Goal: Find specific page/section: Locate item on page

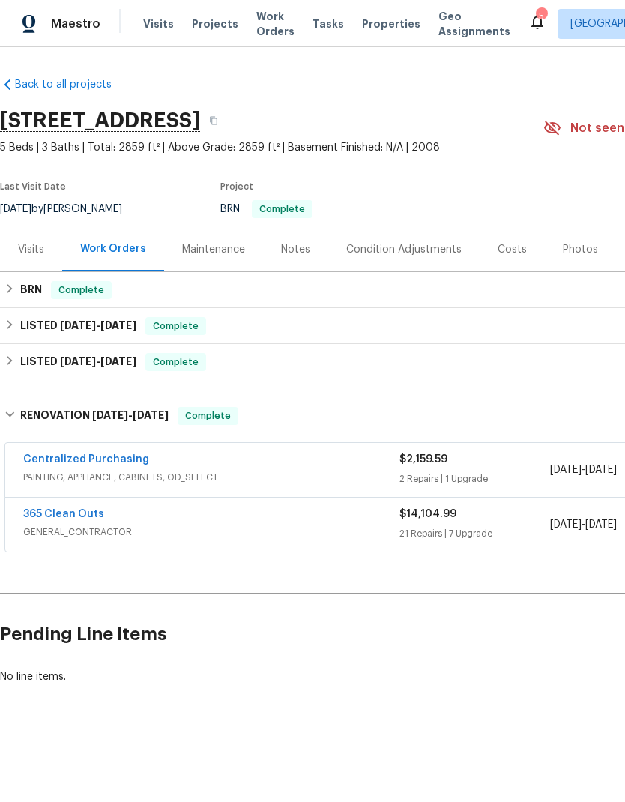
click at [271, 23] on span "Work Orders" at bounding box center [275, 24] width 38 height 30
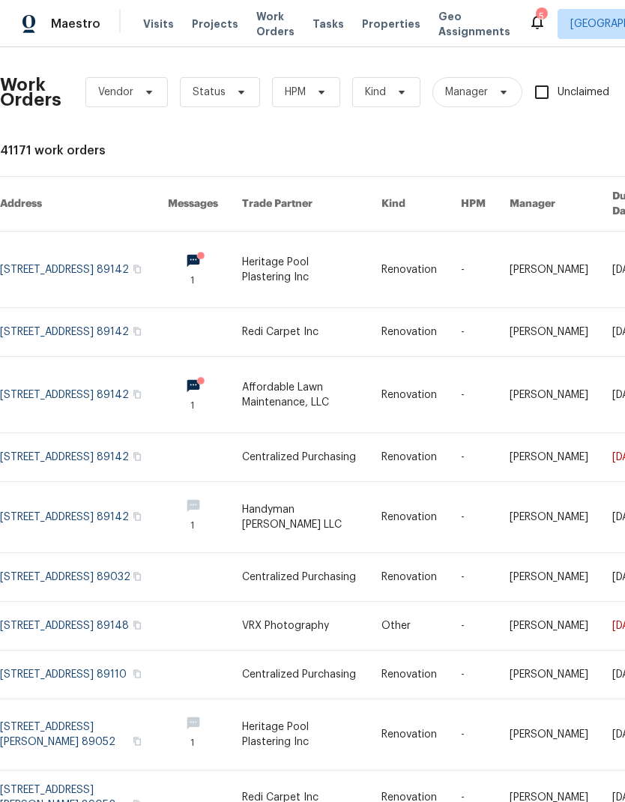
click at [367, 29] on span "Properties" at bounding box center [391, 23] width 58 height 15
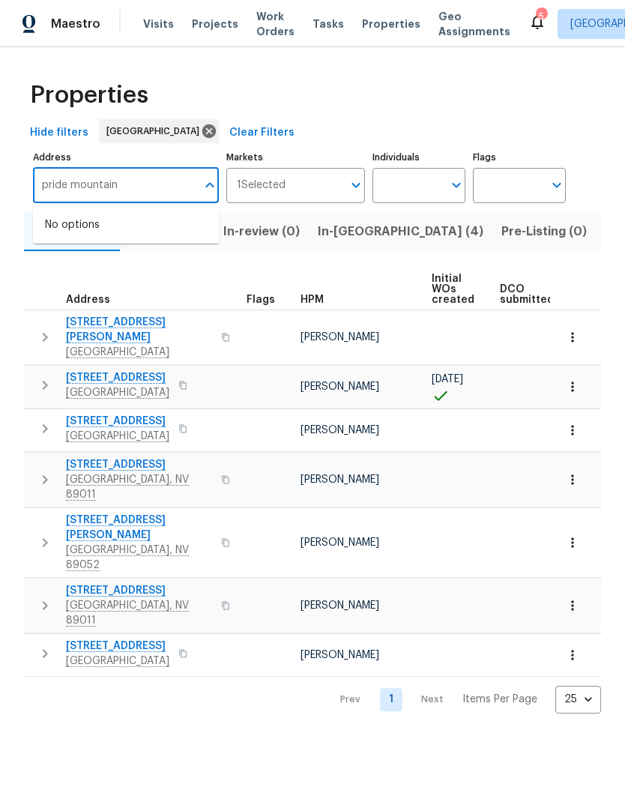
type input "pride mountain"
click at [140, 264] on li "[STREET_ADDRESS]" at bounding box center [126, 250] width 186 height 25
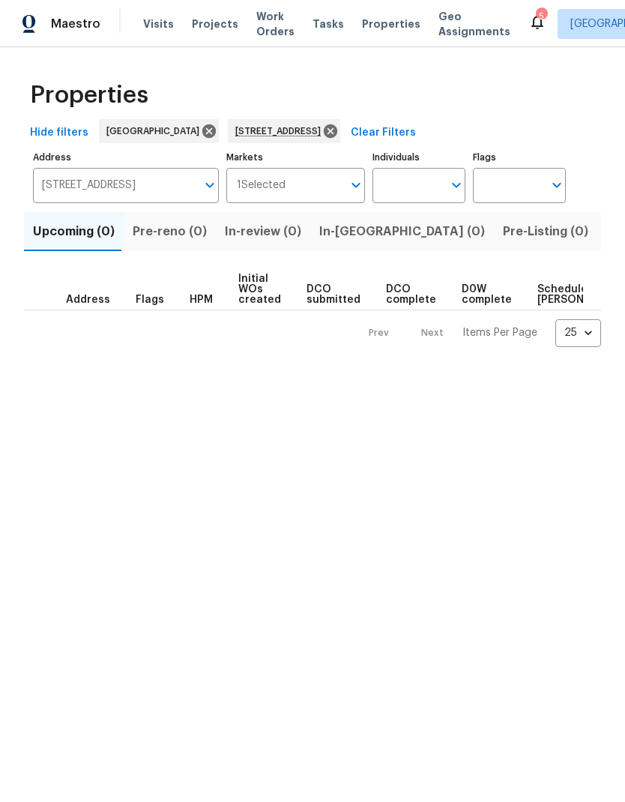
click at [607, 235] on span "Listed (1)" at bounding box center [634, 231] width 54 height 21
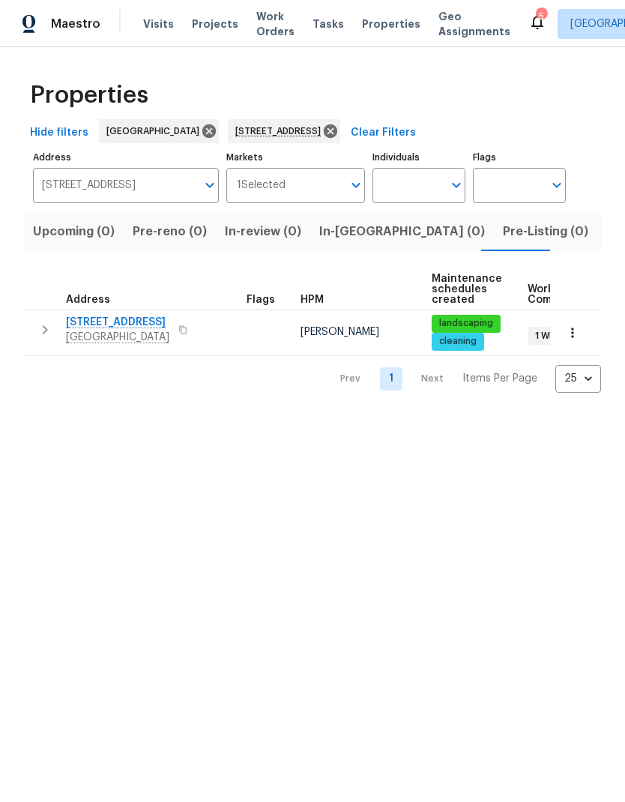
click at [58, 328] on button "button" at bounding box center [45, 330] width 30 height 30
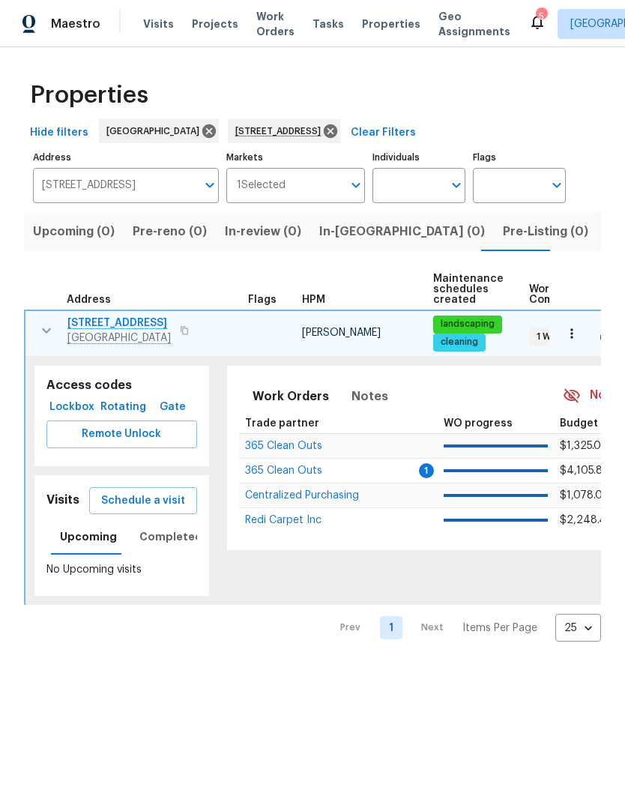
click at [86, 402] on span "Lockbox" at bounding box center [71, 407] width 39 height 19
